Goal: Check status: Check status

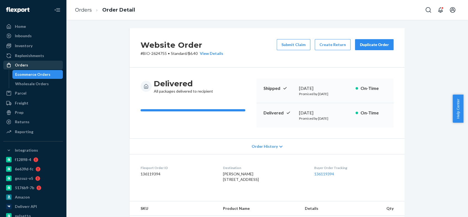
scroll to position [122, 0]
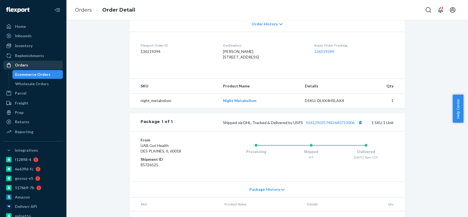
click at [29, 63] on div "Orders" at bounding box center [33, 65] width 58 height 8
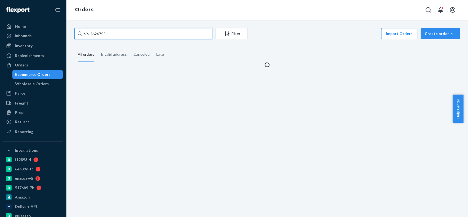
click at [94, 33] on input "bio-2624755" at bounding box center [143, 33] width 138 height 11
paste input "97298"
type input "bio-2697298"
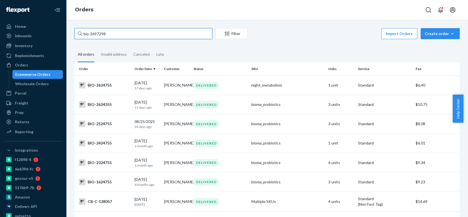
drag, startPoint x: 109, startPoint y: 36, endPoint x: 76, endPoint y: 37, distance: 33.4
click at [76, 37] on input "bio-2697298" at bounding box center [143, 33] width 138 height 11
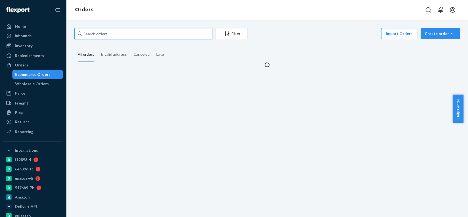
paste input "bio-2697298"
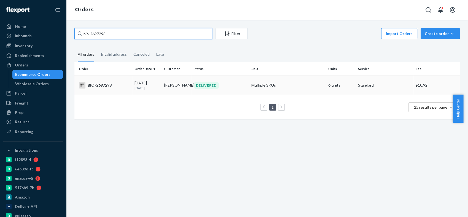
type input "bio-2697298"
click at [98, 86] on div "BIO-2697298" at bounding box center [104, 85] width 51 height 7
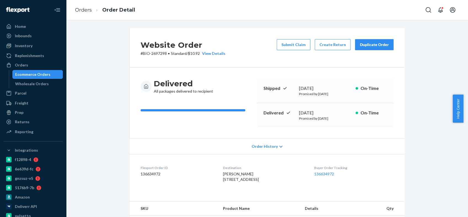
scroll to position [122, 0]
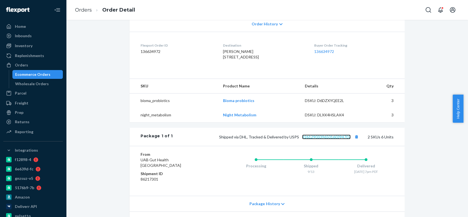
click at [335, 139] on link "9261290339650160394707" at bounding box center [326, 137] width 49 height 5
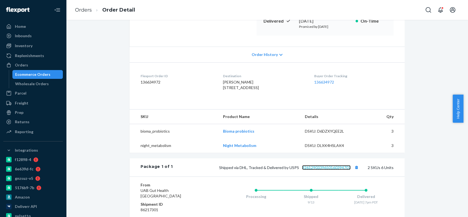
scroll to position [184, 0]
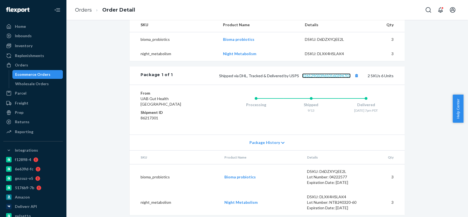
click at [321, 78] on link "9261290339650160394707" at bounding box center [326, 75] width 49 height 5
